Goal: Information Seeking & Learning: Learn about a topic

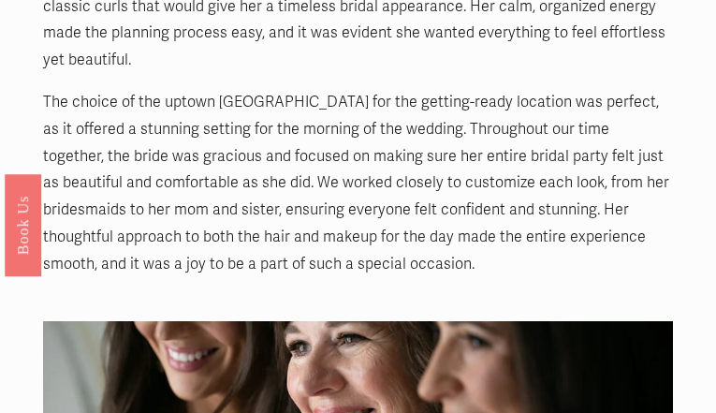
scroll to position [2576, 0]
